Goal: Transaction & Acquisition: Purchase product/service

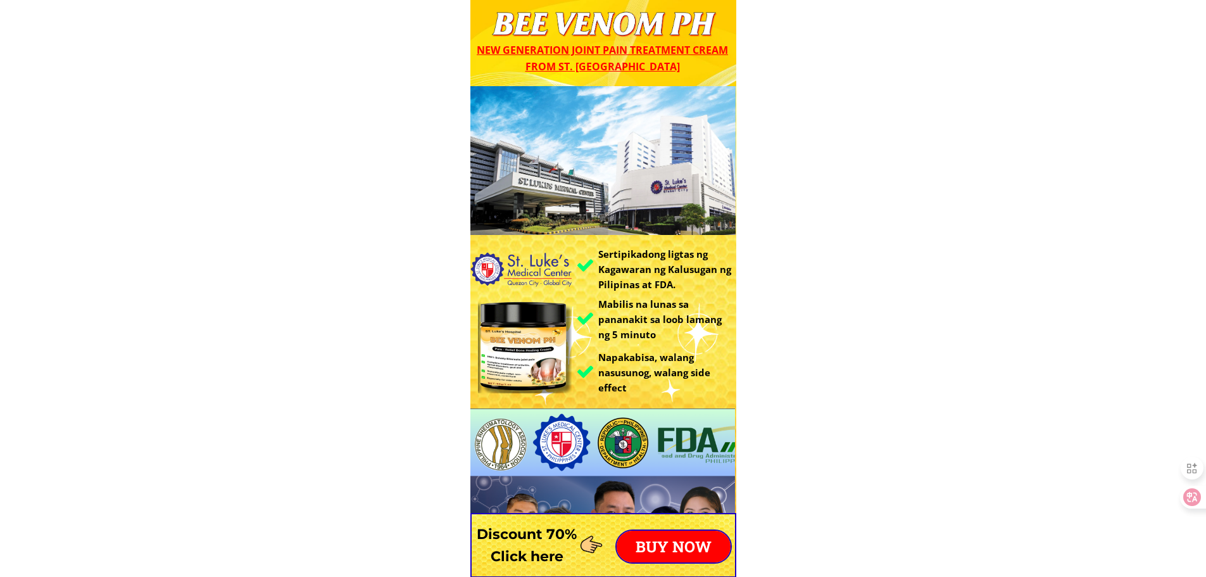
click at [702, 546] on p "BUY NOW" at bounding box center [674, 546] width 114 height 32
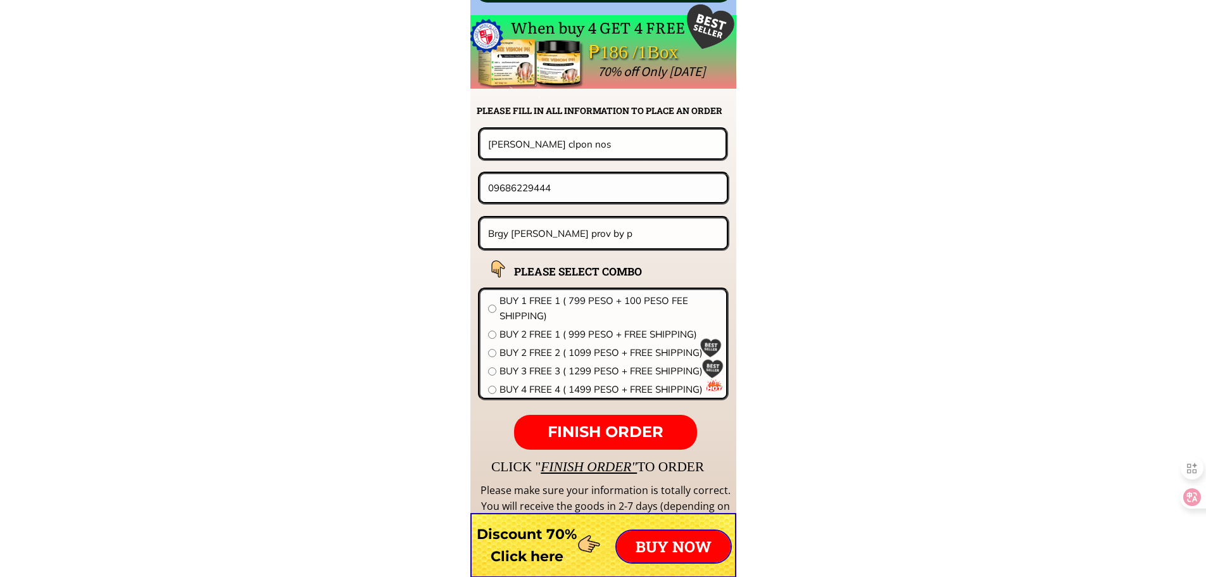
scroll to position [9933, 0]
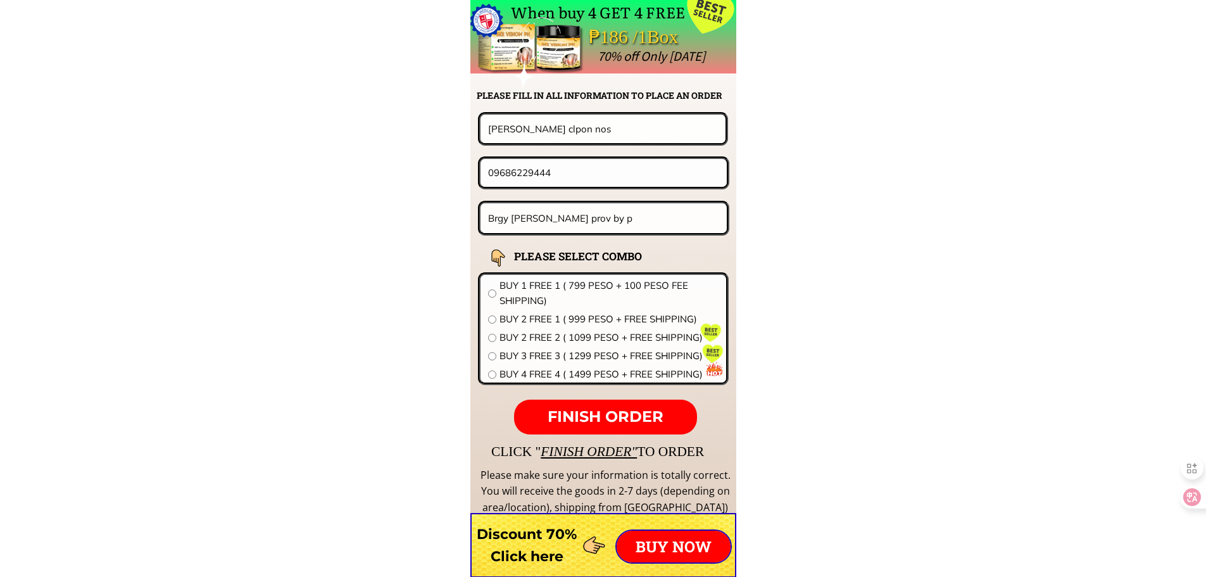
drag, startPoint x: 576, startPoint y: 175, endPoint x: 326, endPoint y: 177, distance: 250.0
paste input "471006061"
type input "09471006061"
drag, startPoint x: 598, startPoint y: 128, endPoint x: 351, endPoint y: 128, distance: 246.9
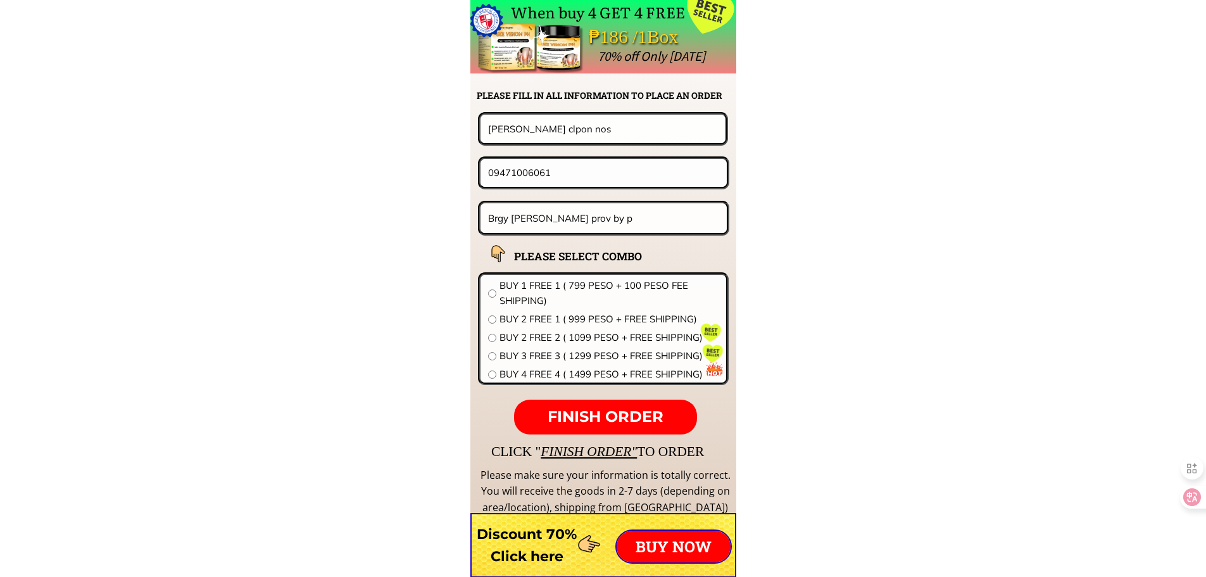
paste input "[PERSON_NAME][DOMAIN_NAME]"
type input "[PERSON_NAME][DOMAIN_NAME]"
click at [644, 216] on input "Brgy [PERSON_NAME] prov by p" at bounding box center [604, 218] width 238 height 30
paste input "lk.9 lot.18 woodlane TOWNHOMES [STREET_ADDRESS]"
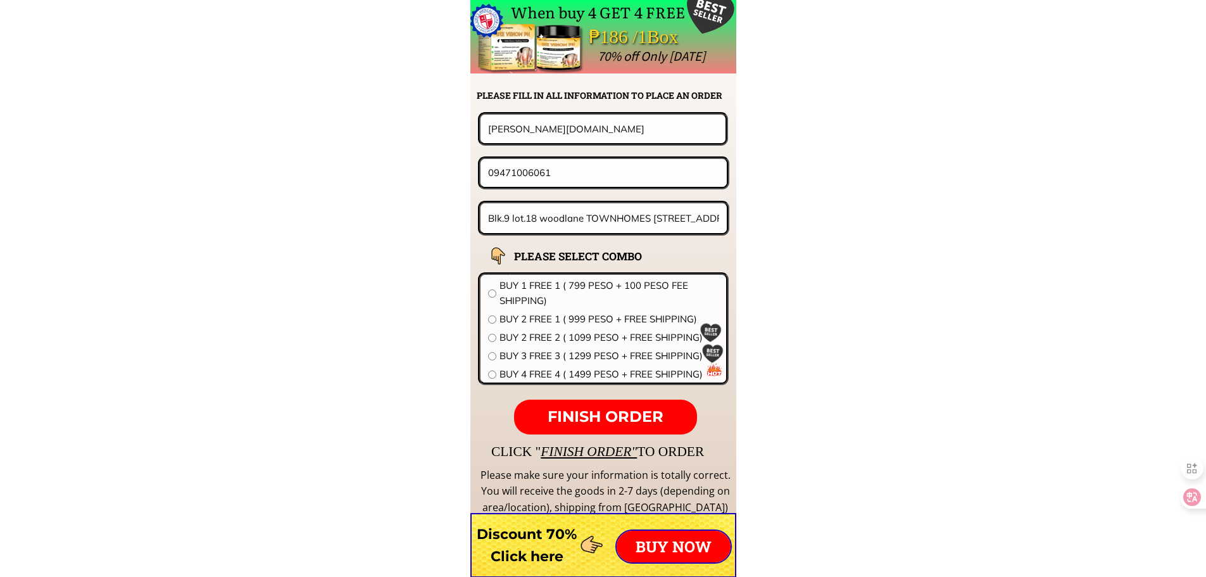
scroll to position [0, 68]
type input "Blk.9 lot.18 woodlane TOWNHOMES [STREET_ADDRESS]"
click at [589, 354] on span "BUY 3 FREE 3 ( 1299 PESO + FREE SHIPPING)" at bounding box center [608, 355] width 219 height 15
radio input "true"
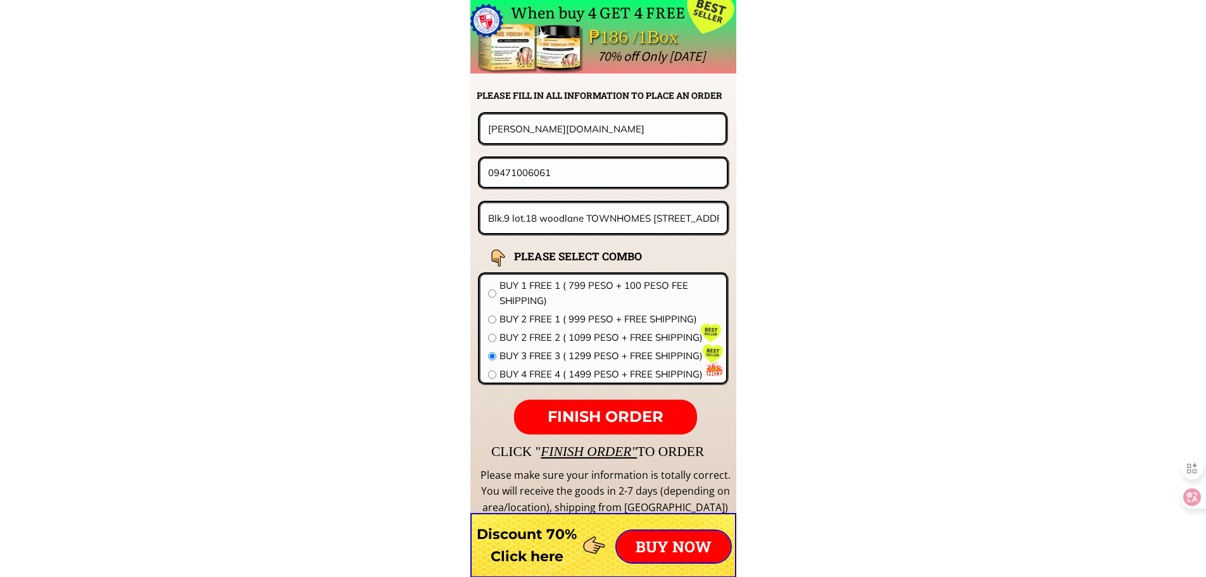
click at [602, 408] on span "FINISH ORDER" at bounding box center [606, 416] width 116 height 18
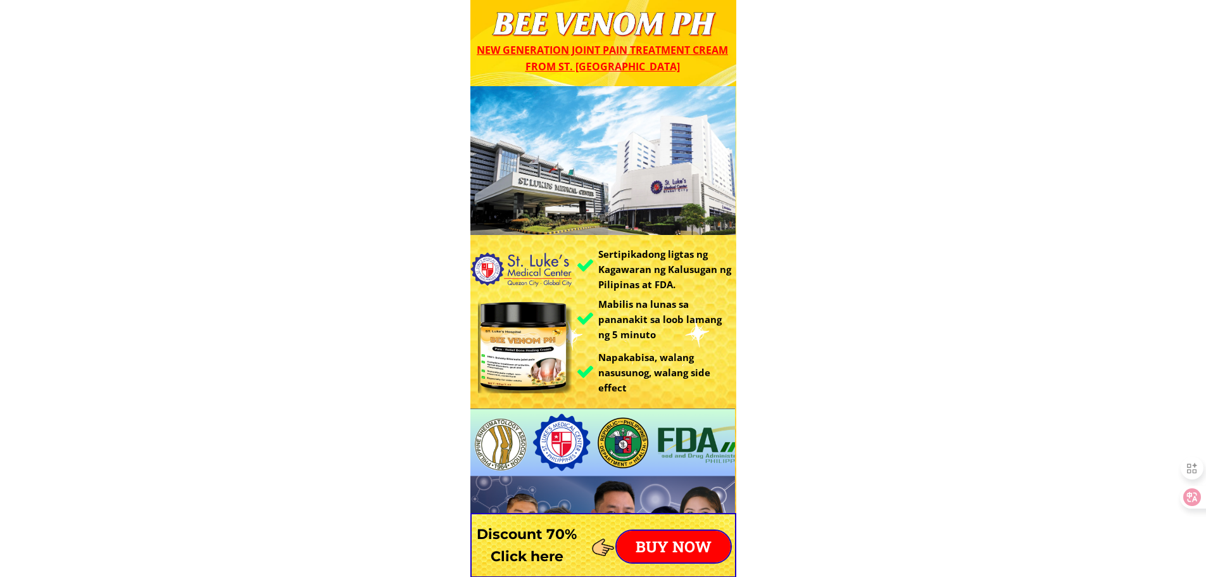
click at [674, 556] on p "BUY NOW" at bounding box center [674, 546] width 114 height 32
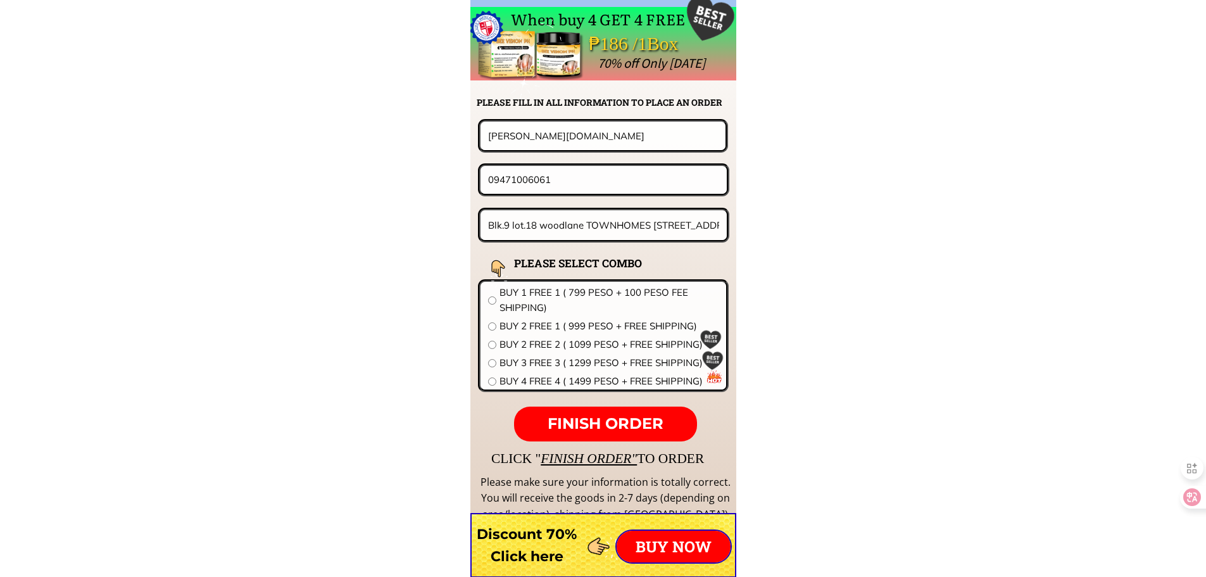
scroll to position [9933, 0]
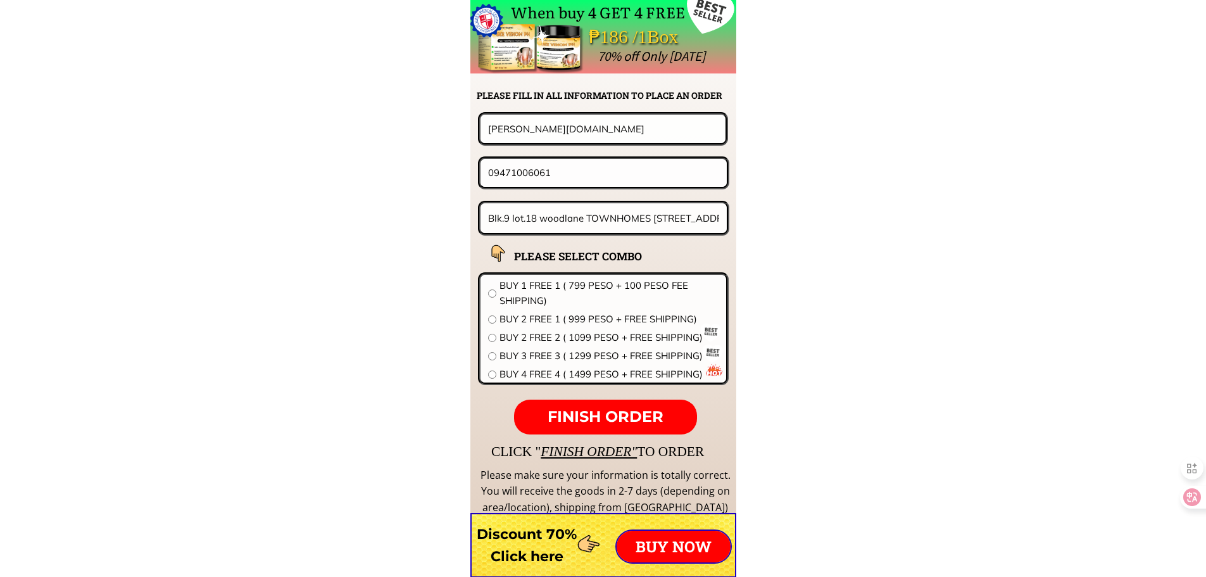
drag, startPoint x: 584, startPoint y: 123, endPoint x: 426, endPoint y: 132, distance: 158.5
paste input "Silvestre malandog"
type input "Silvestre malandog"
drag, startPoint x: 593, startPoint y: 174, endPoint x: 266, endPoint y: 160, distance: 326.3
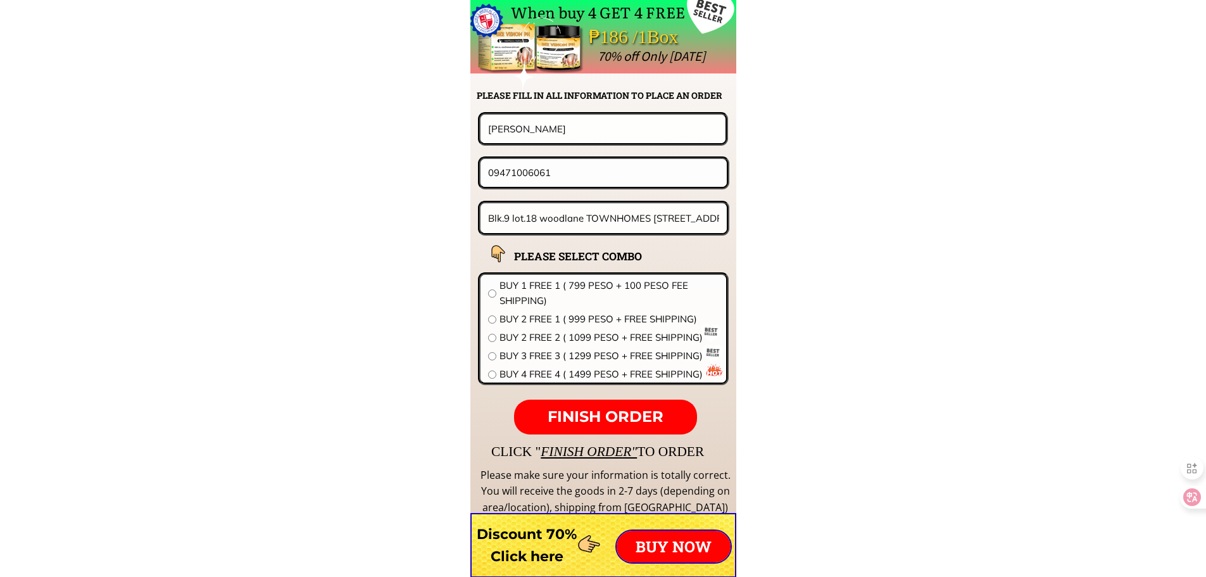
paste input "39.828.4656""
click at [532, 179] on input "0939.828.4656" at bounding box center [603, 172] width 237 height 27
type input "09398284656"
click at [560, 223] on input "Blk.9 lot.18 woodlane TOWNHOMES [STREET_ADDRESS]" at bounding box center [604, 218] width 238 height 30
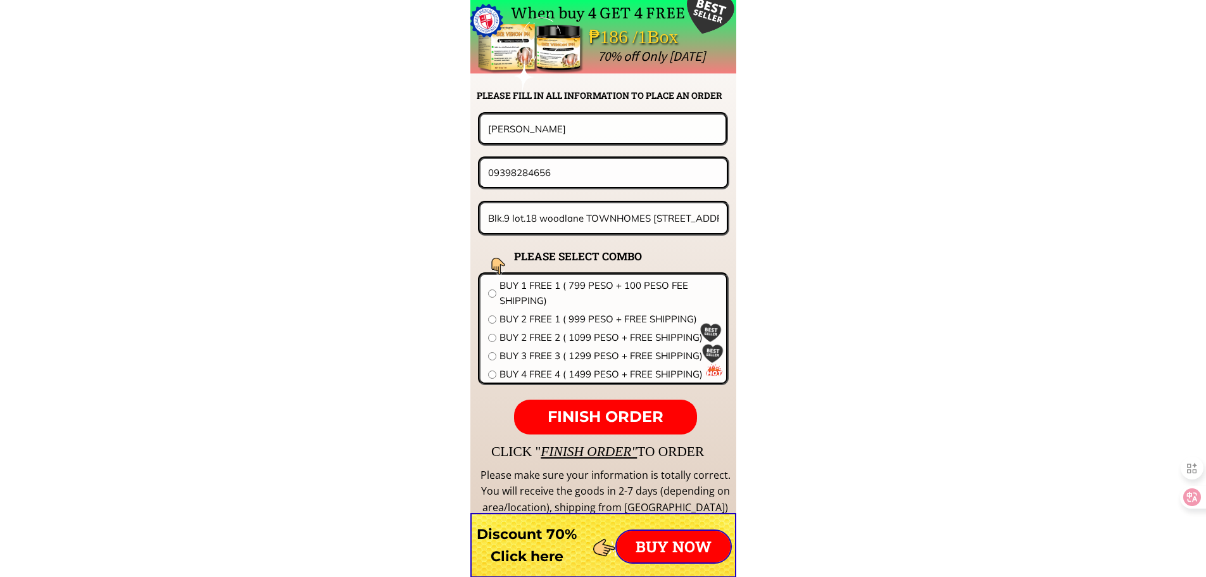
paste input "11 Lt 18 amaresa 1 Brgy Francisco home guijo San Jose del monte bulacan"
type input "Bl 11 Lt 18 amaresa 1 Brgy Francisco home guijo San Jose del monte bulacan"
click at [562, 337] on span "BUY 2 FREE 2 ( 1099 PESO + FREE SHIPPING)" at bounding box center [608, 337] width 219 height 15
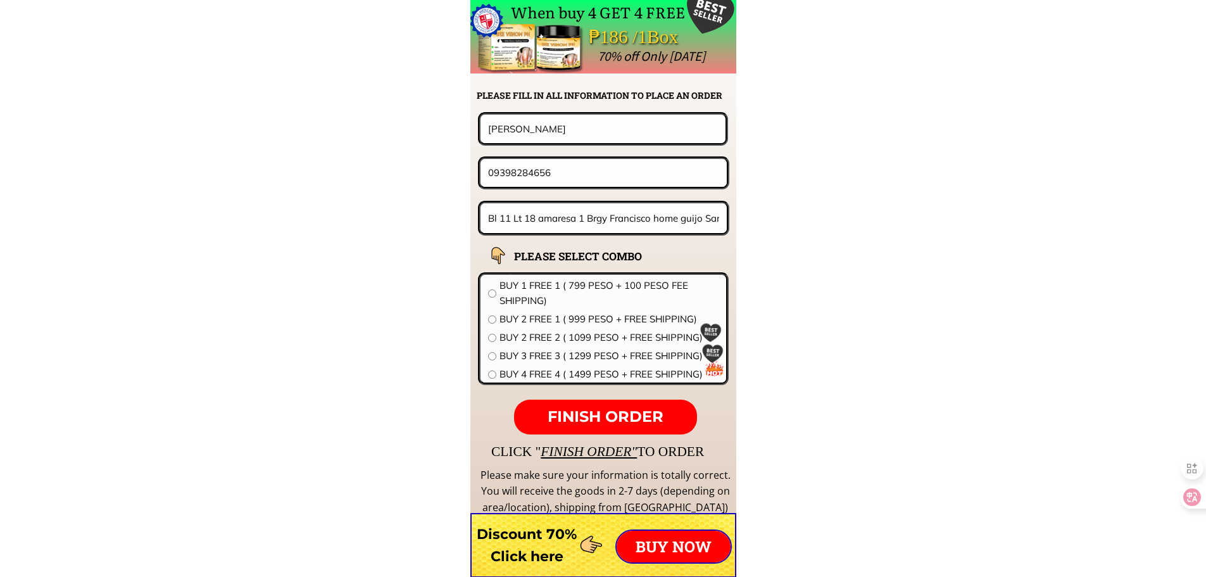
radio input "true"
click at [605, 410] on span "FINISH ORDER" at bounding box center [606, 416] width 116 height 18
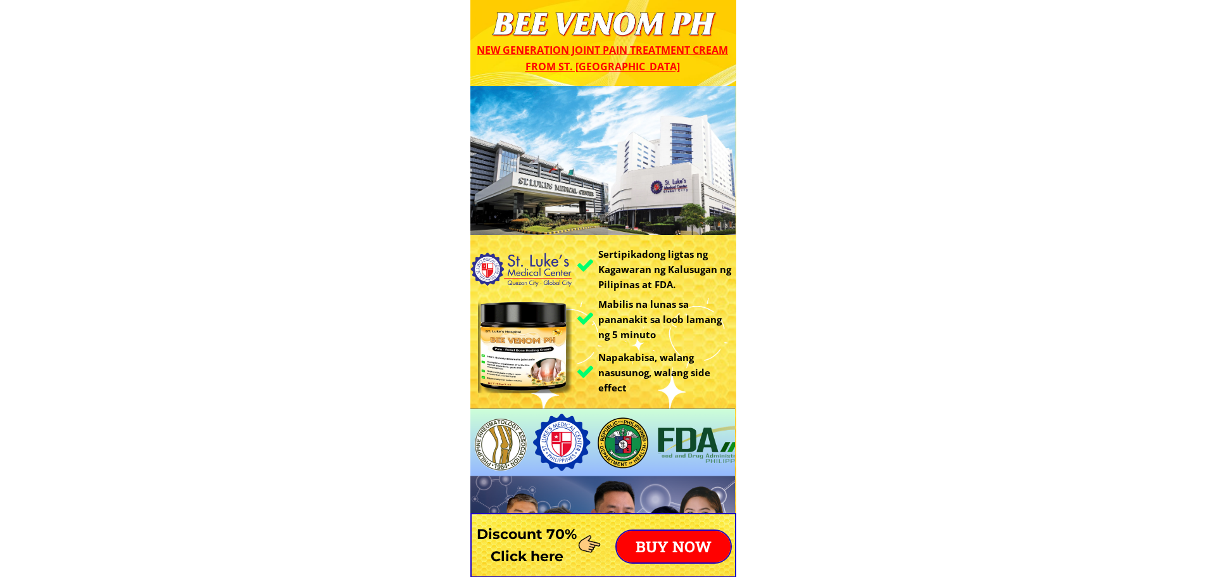
click at [677, 557] on p "BUY NOW" at bounding box center [674, 546] width 114 height 32
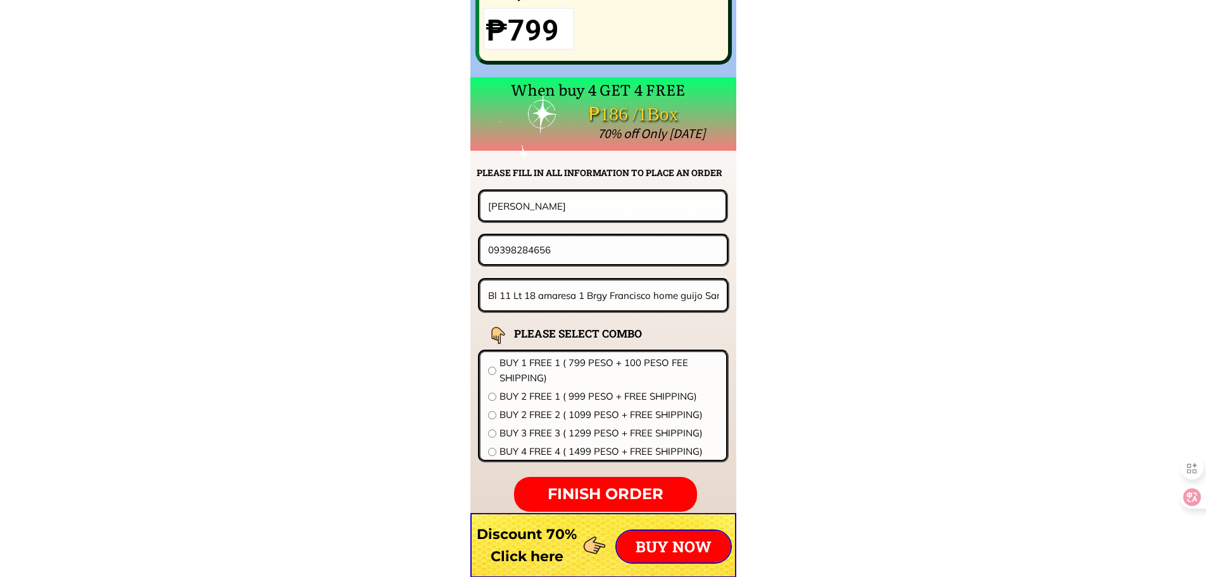
scroll to position [9933, 0]
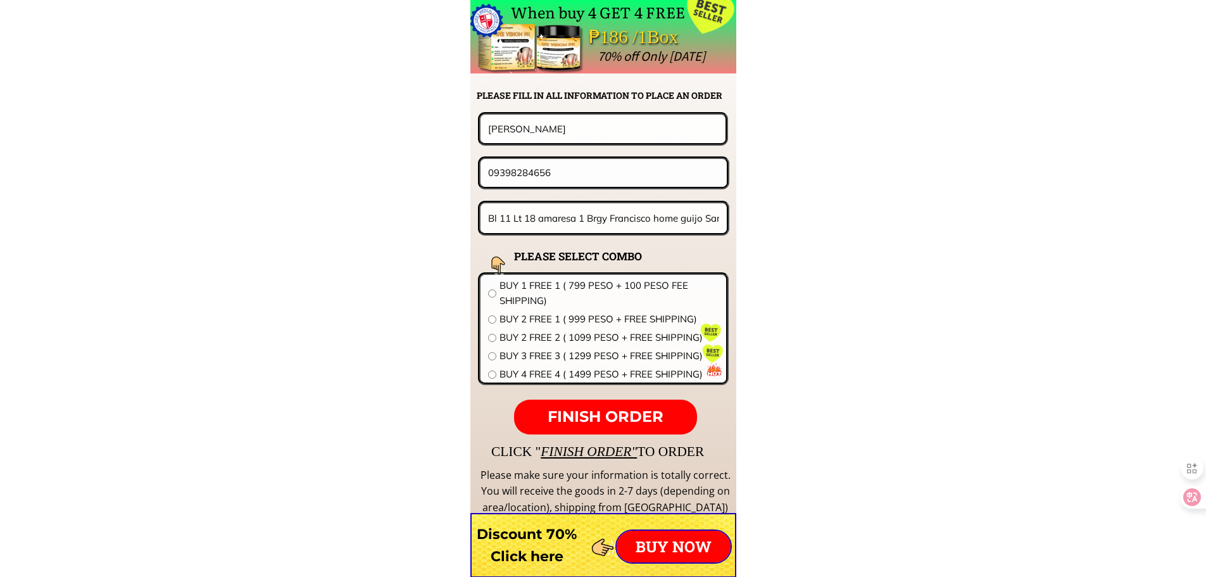
paste input "624374345"
type input "09624374345"
drag, startPoint x: 570, startPoint y: 138, endPoint x: 311, endPoint y: 141, distance: 259.6
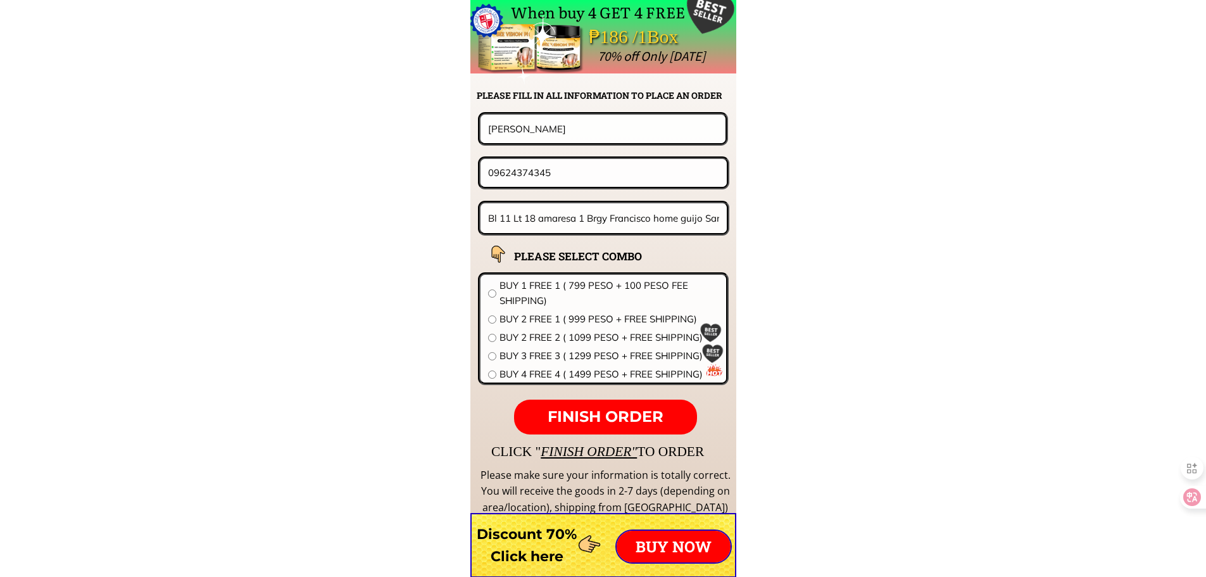
paste input "Amor Ramos, jr."
type input "Amor Ramos, jr."
click at [573, 216] on input "Bl 11 Lt 18 amaresa 1 Brgy Francisco home guijo San Jose del monte bulacan" at bounding box center [604, 218] width 238 height 30
paste input "Champagne st. Brgy. Concepcion subdivision Baliuag B"
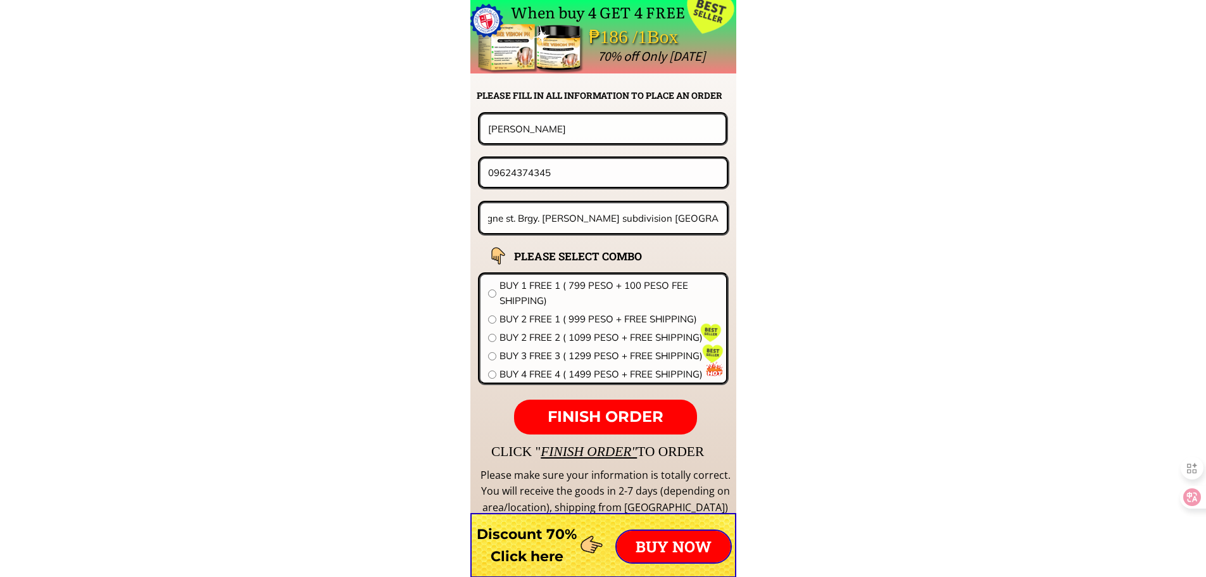
type input "Champagne st. Brgy. Concepcion subdivision Baliuag Bulacan"
click at [579, 290] on span "BUY 1 FREE 1 ( 799 PESO + 100 PESO FEE SHIPPING)" at bounding box center [608, 293] width 219 height 30
radio input "true"
click at [599, 410] on span "FINISH ORDER" at bounding box center [606, 416] width 116 height 18
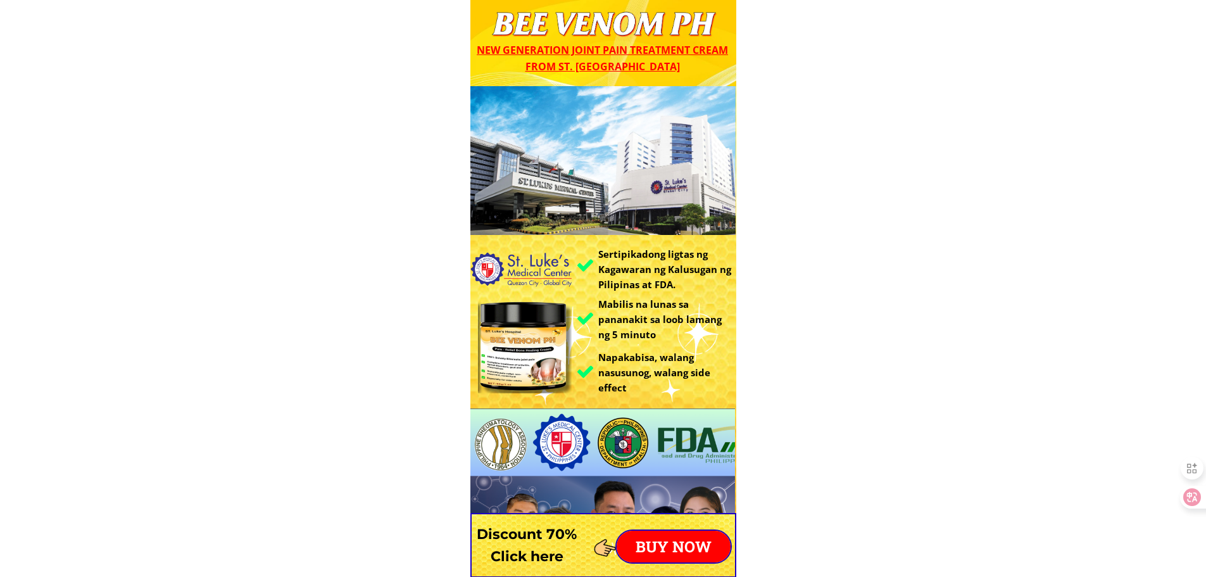
click at [635, 523] on div at bounding box center [603, 545] width 266 height 65
click at [648, 541] on p "BUY NOW" at bounding box center [674, 546] width 114 height 32
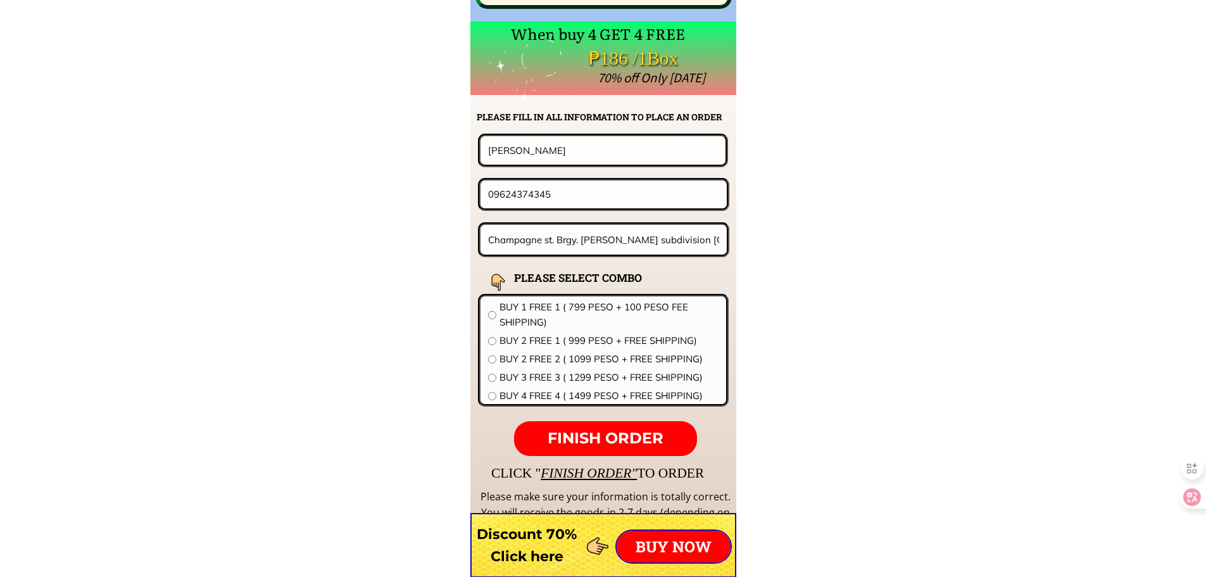
scroll to position [9933, 0]
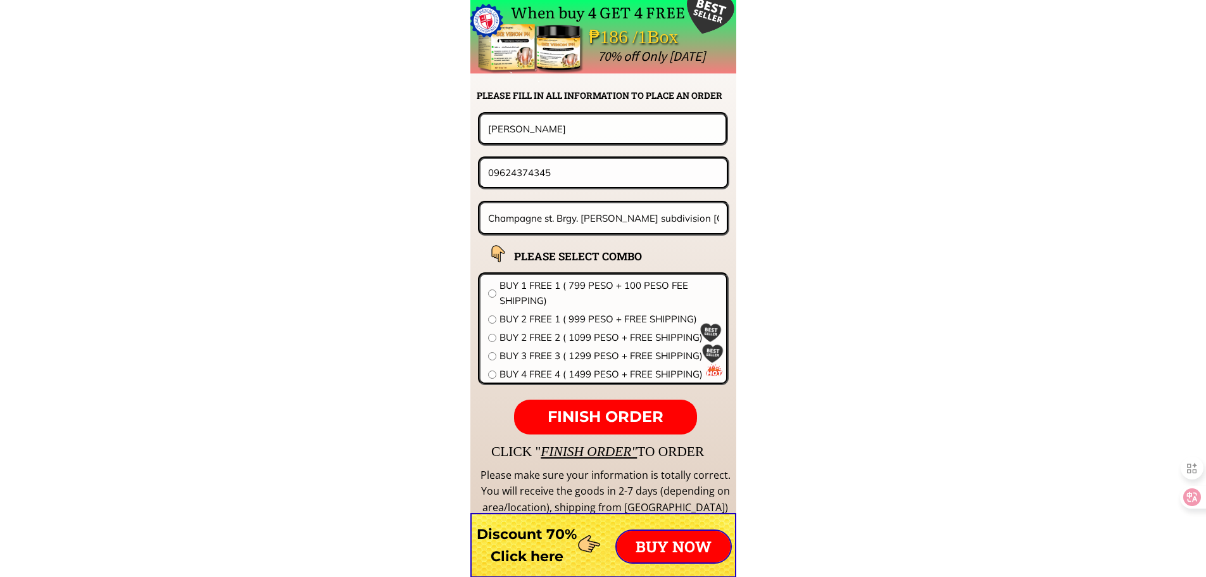
drag, startPoint x: 578, startPoint y: 170, endPoint x: 296, endPoint y: 171, distance: 282.3
paste input "058874784"
type input "09058874784"
drag, startPoint x: 577, startPoint y: 129, endPoint x: 356, endPoint y: 143, distance: 220.7
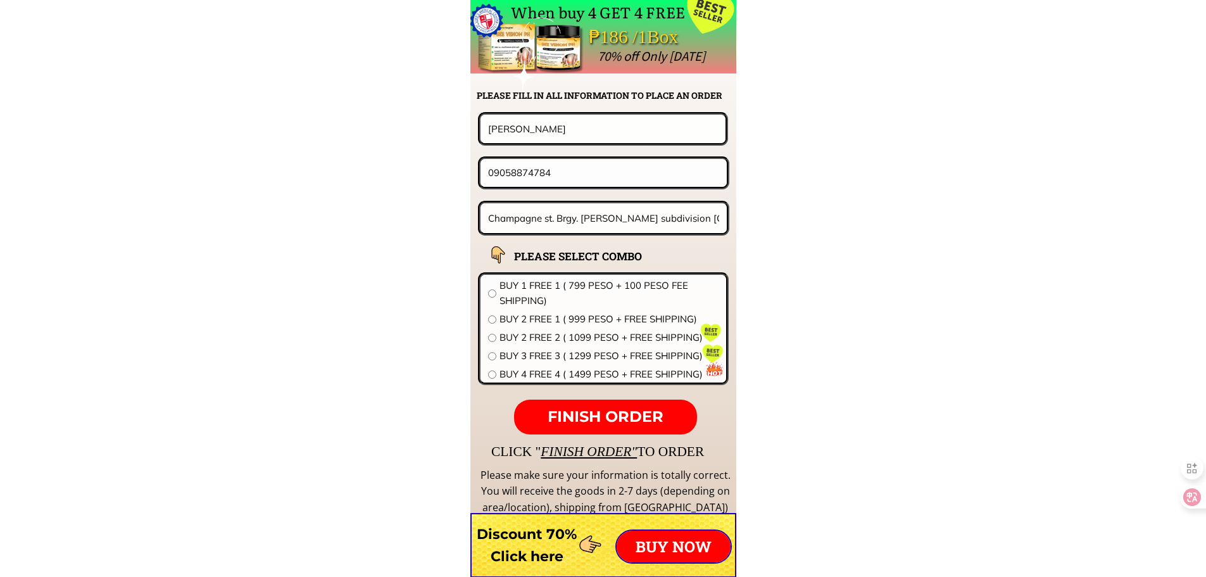
paste input "Velerita macativo"
type input "Velerita macativo"
click at [572, 218] on input "Champagne st. Brgy. Concepcion subdivision Baliuag Bulacan" at bounding box center [604, 218] width 238 height 30
paste input "New Leyte, Awa, Prosperidad, Agusan del Sur"
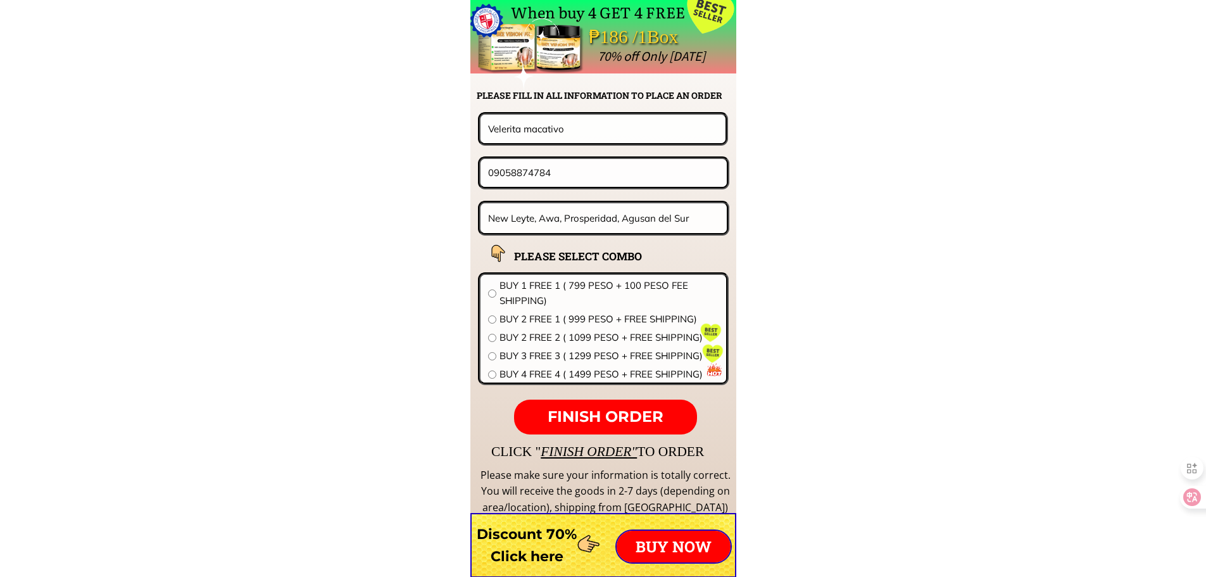
type input "New Leyte, Awa, Prosperidad, Agusan del Sur"
click at [594, 287] on span "BUY 1 FREE 1 ( 799 PESO + 100 PESO FEE SHIPPING)" at bounding box center [608, 293] width 219 height 30
radio input "true"
click at [618, 410] on span "FINISH ORDER" at bounding box center [606, 416] width 116 height 18
